Goal: Task Accomplishment & Management: Manage account settings

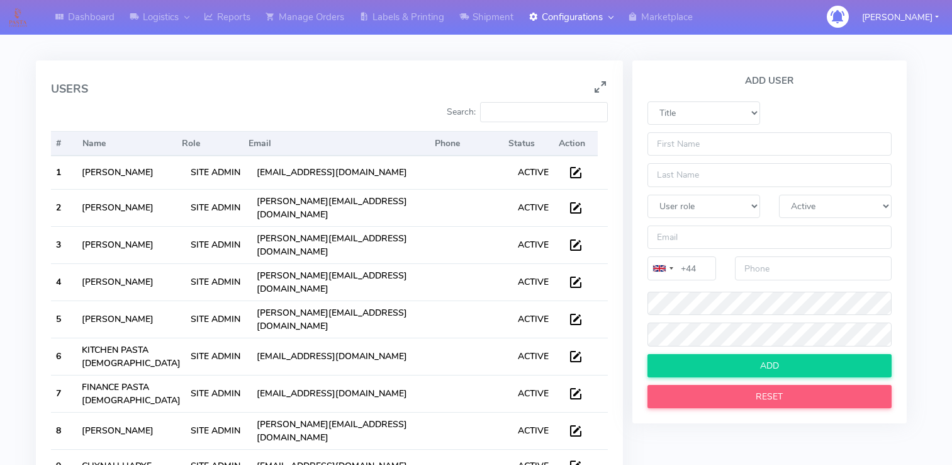
select select "A"
click at [298, 14] on link "Manage Orders" at bounding box center [305, 17] width 94 height 35
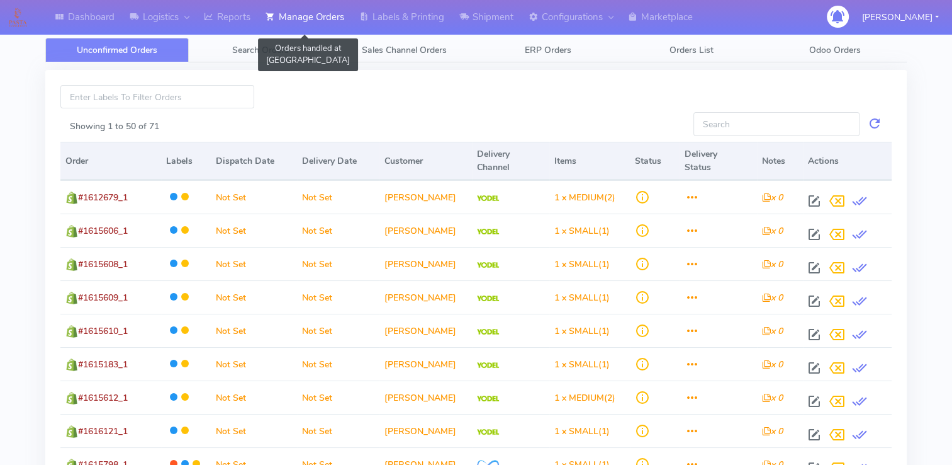
click at [492, 115] on div "Showing 1 to 50 of 71" at bounding box center [372, 125] width 624 height 26
click at [269, 54] on span "Search Orders" at bounding box center [260, 50] width 57 height 12
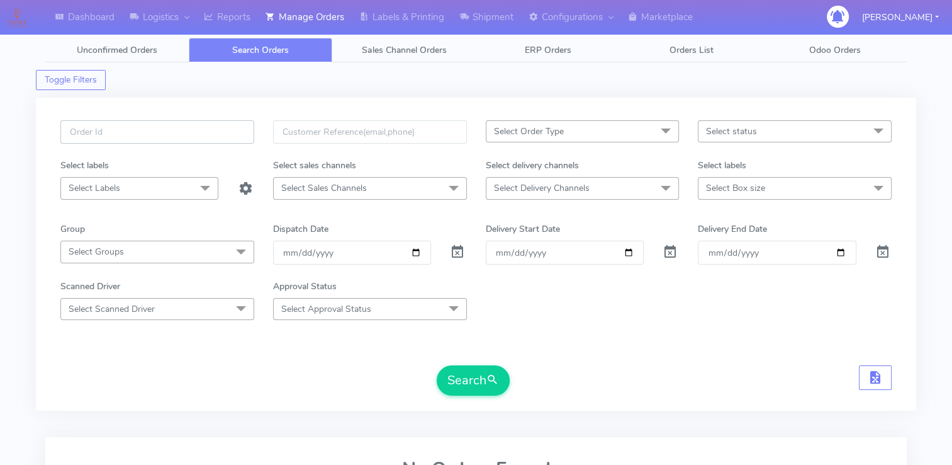
click at [212, 120] on input "text" at bounding box center [157, 131] width 194 height 23
click at [291, 359] on form "Select Order Type Select All MEALS ATAVI One Off Pasta Club Gift Kit Event Unkn…" at bounding box center [475, 257] width 831 height 275
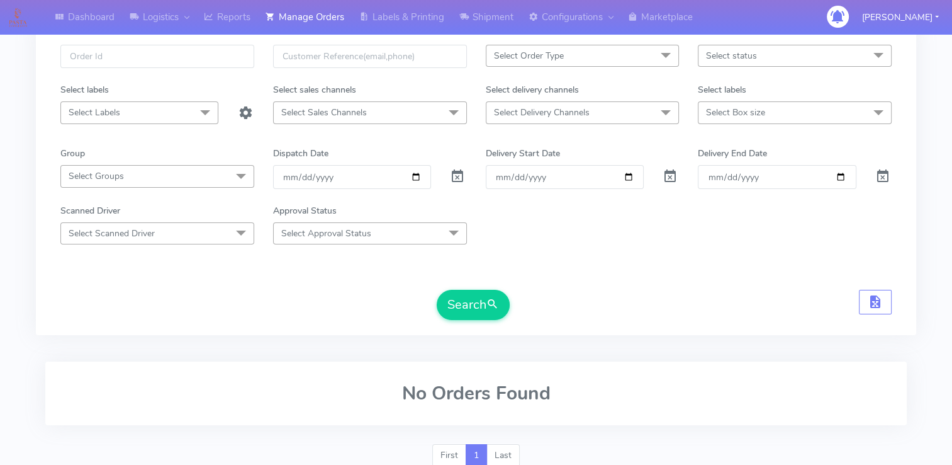
scroll to position [123, 0]
